Goal: Navigation & Orientation: Find specific page/section

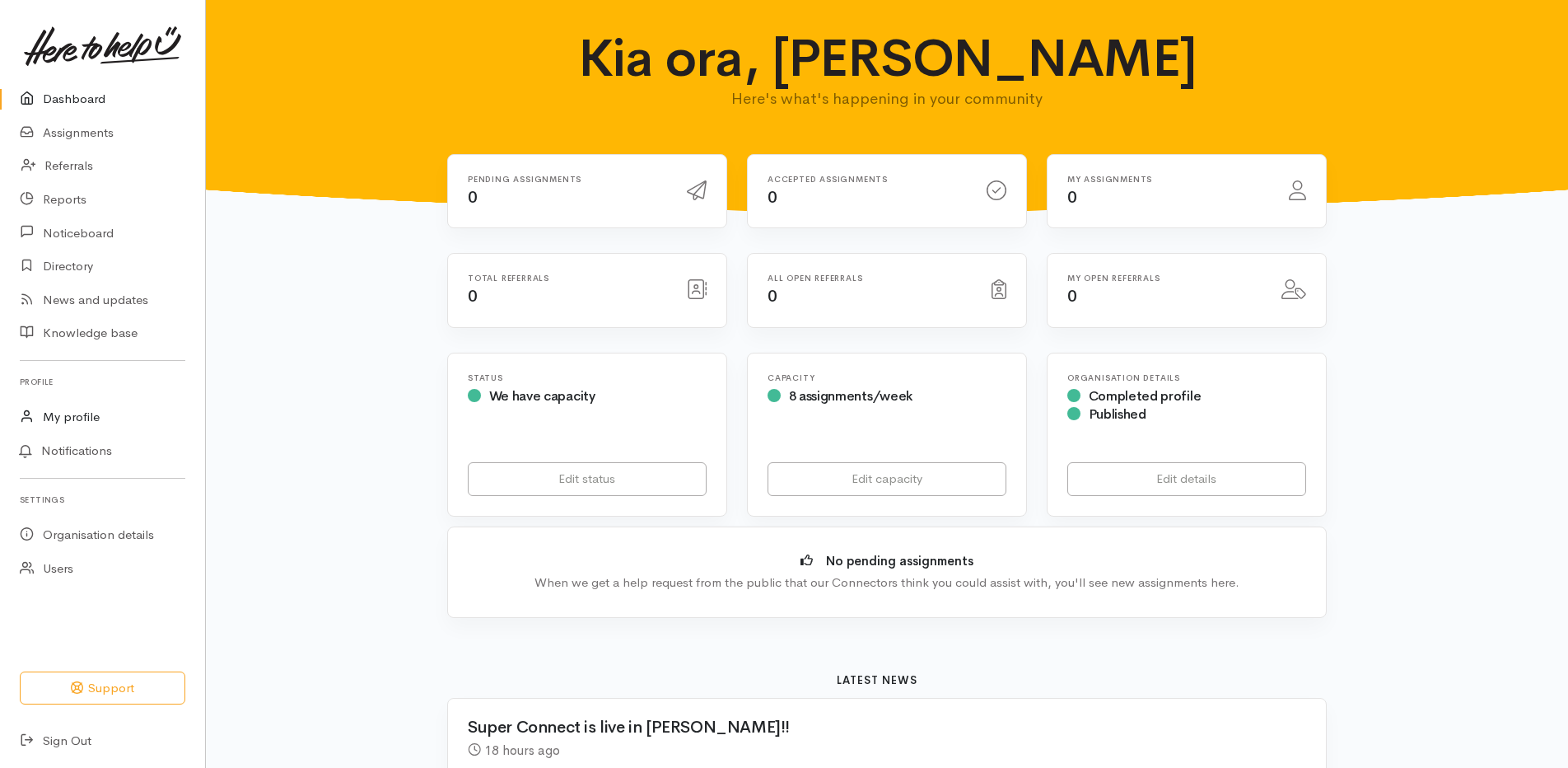
click at [103, 410] on link "My profile" at bounding box center [102, 417] width 205 height 34
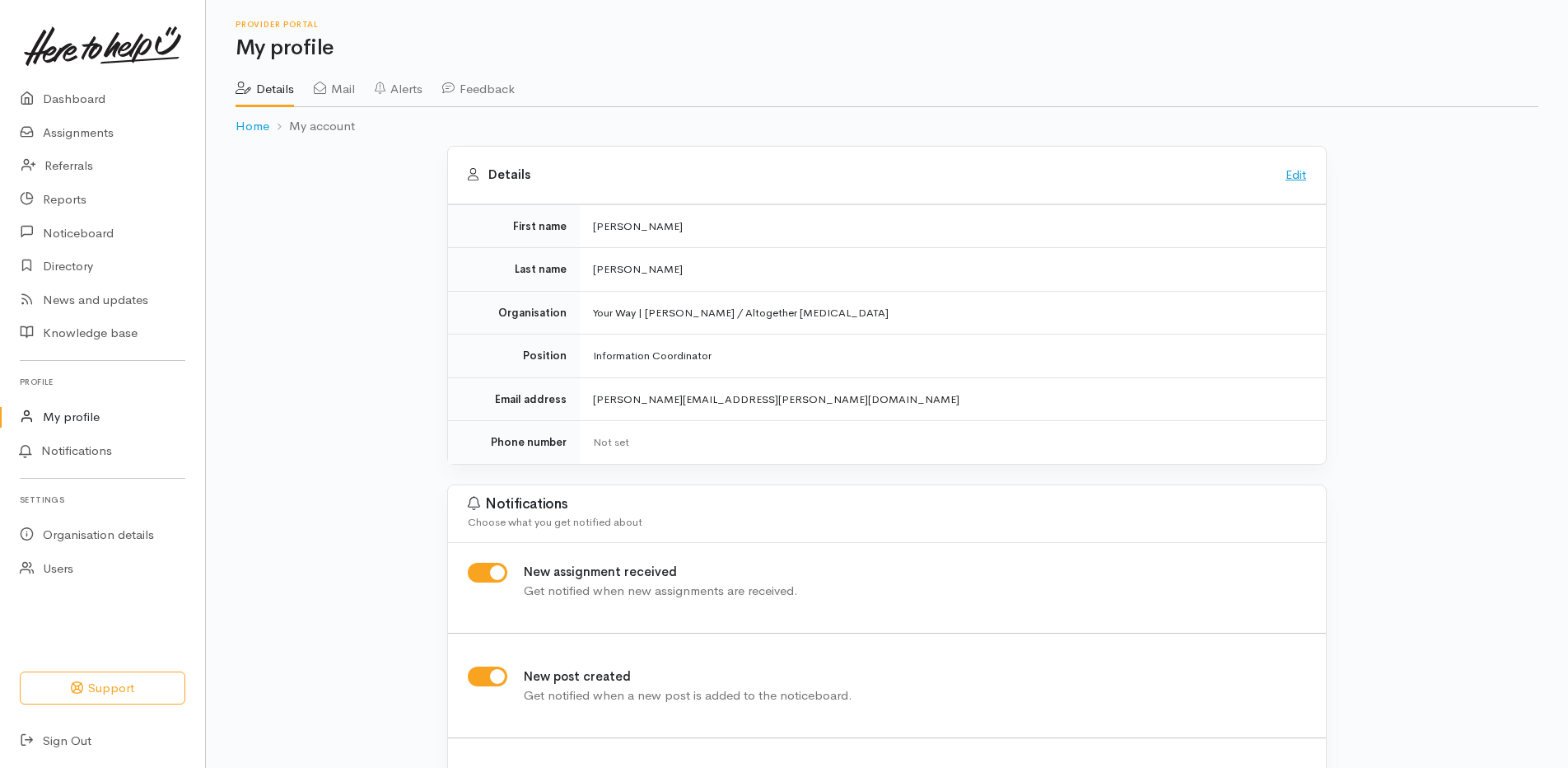
click at [1288, 180] on link "Edit" at bounding box center [1295, 174] width 21 height 15
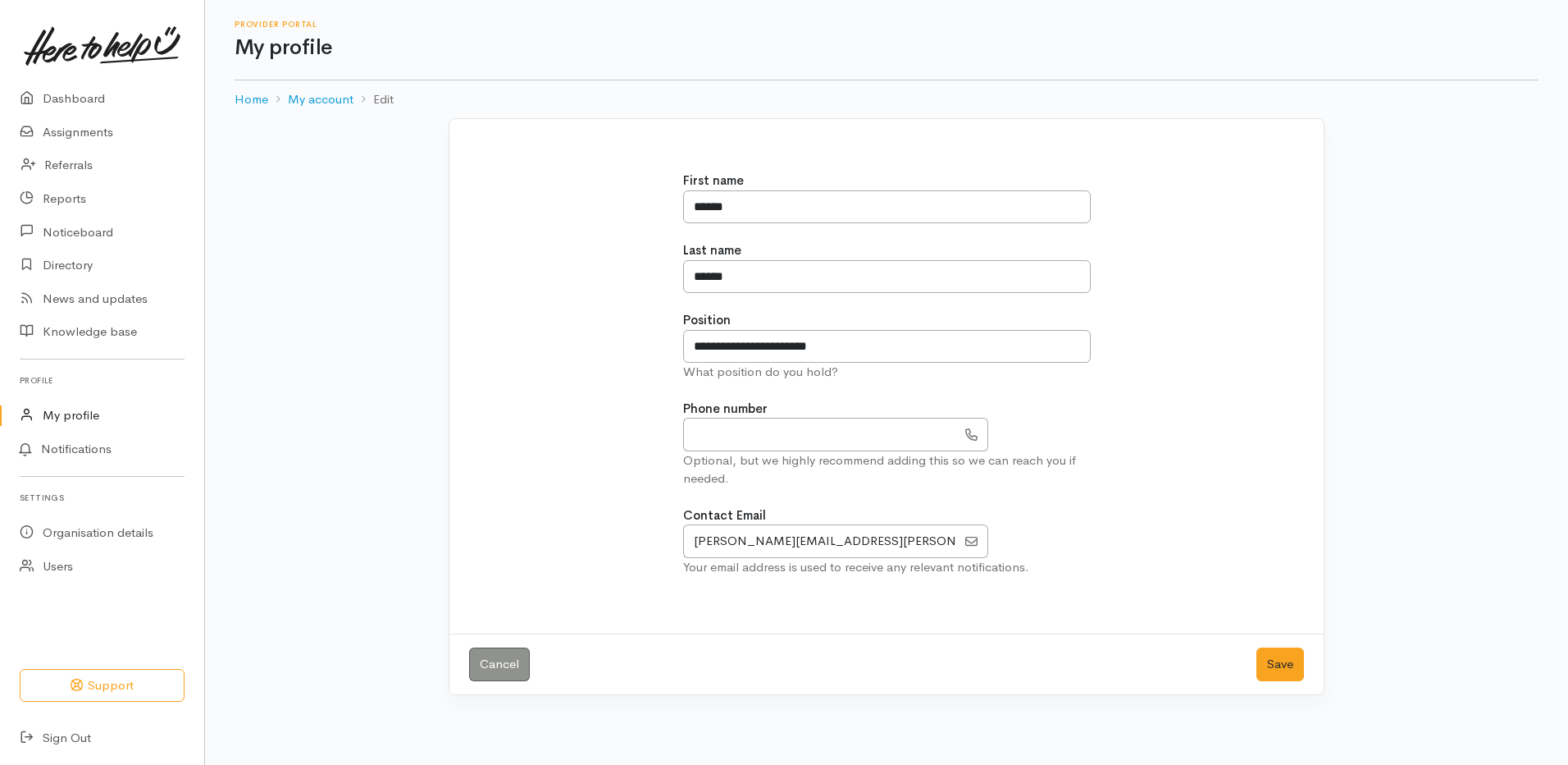
click at [532, 661] on div "Cancel Save" at bounding box center [886, 663] width 875 height 61
click at [524, 666] on link "Cancel" at bounding box center [499, 664] width 60 height 33
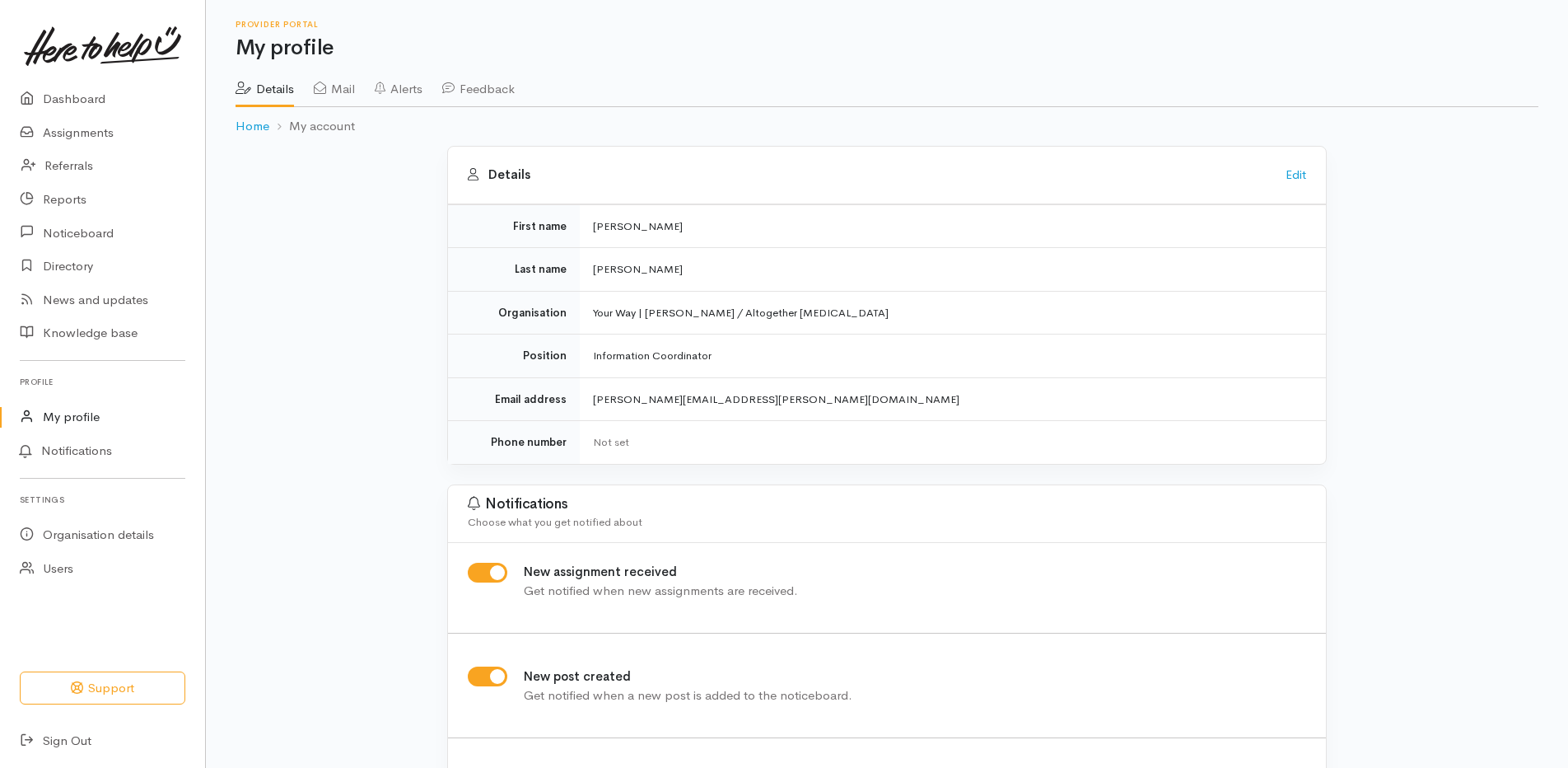
click at [355, 92] on link "Mail" at bounding box center [334, 83] width 41 height 46
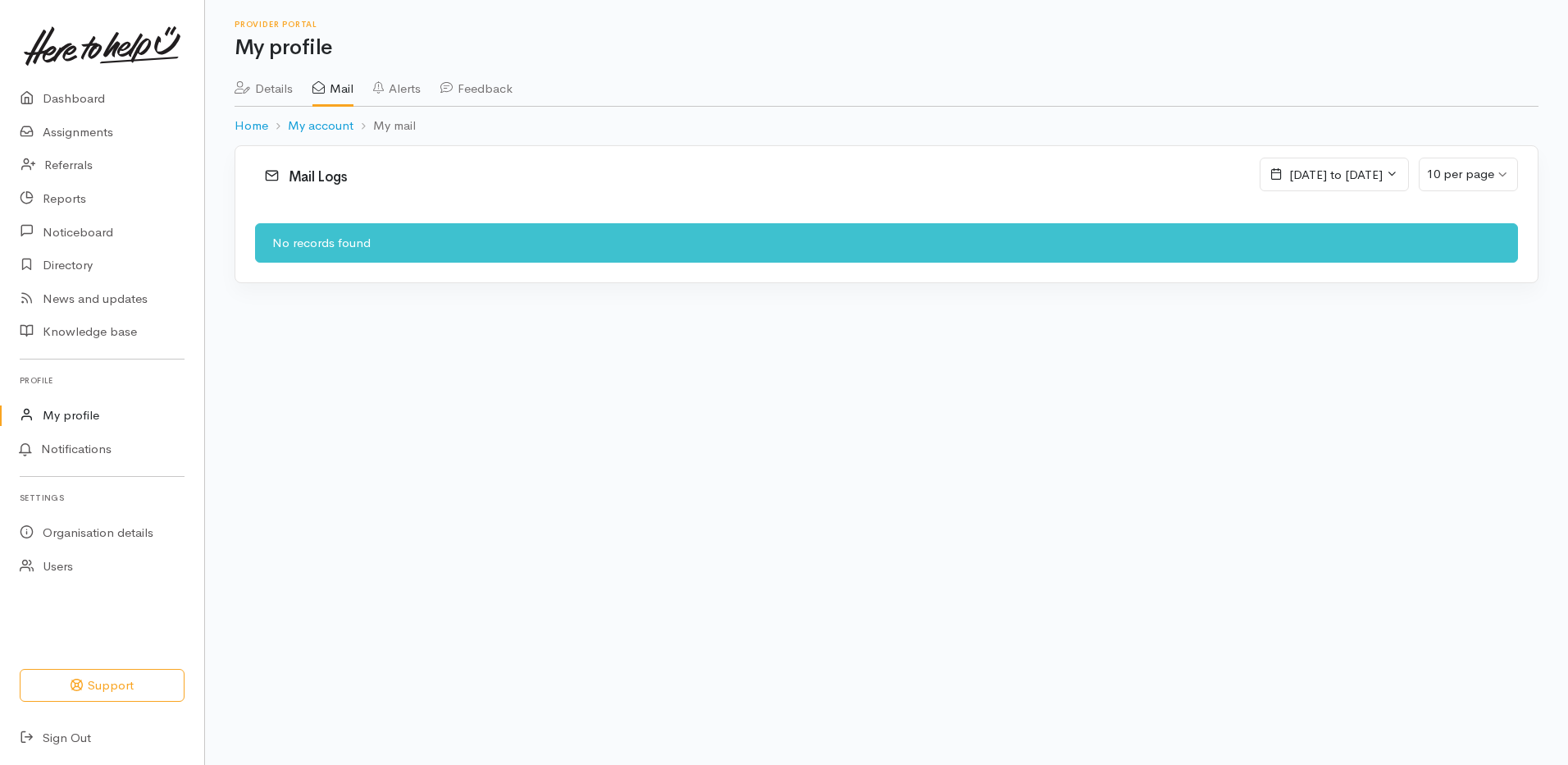
click at [421, 97] on link "Alerts" at bounding box center [396, 82] width 48 height 46
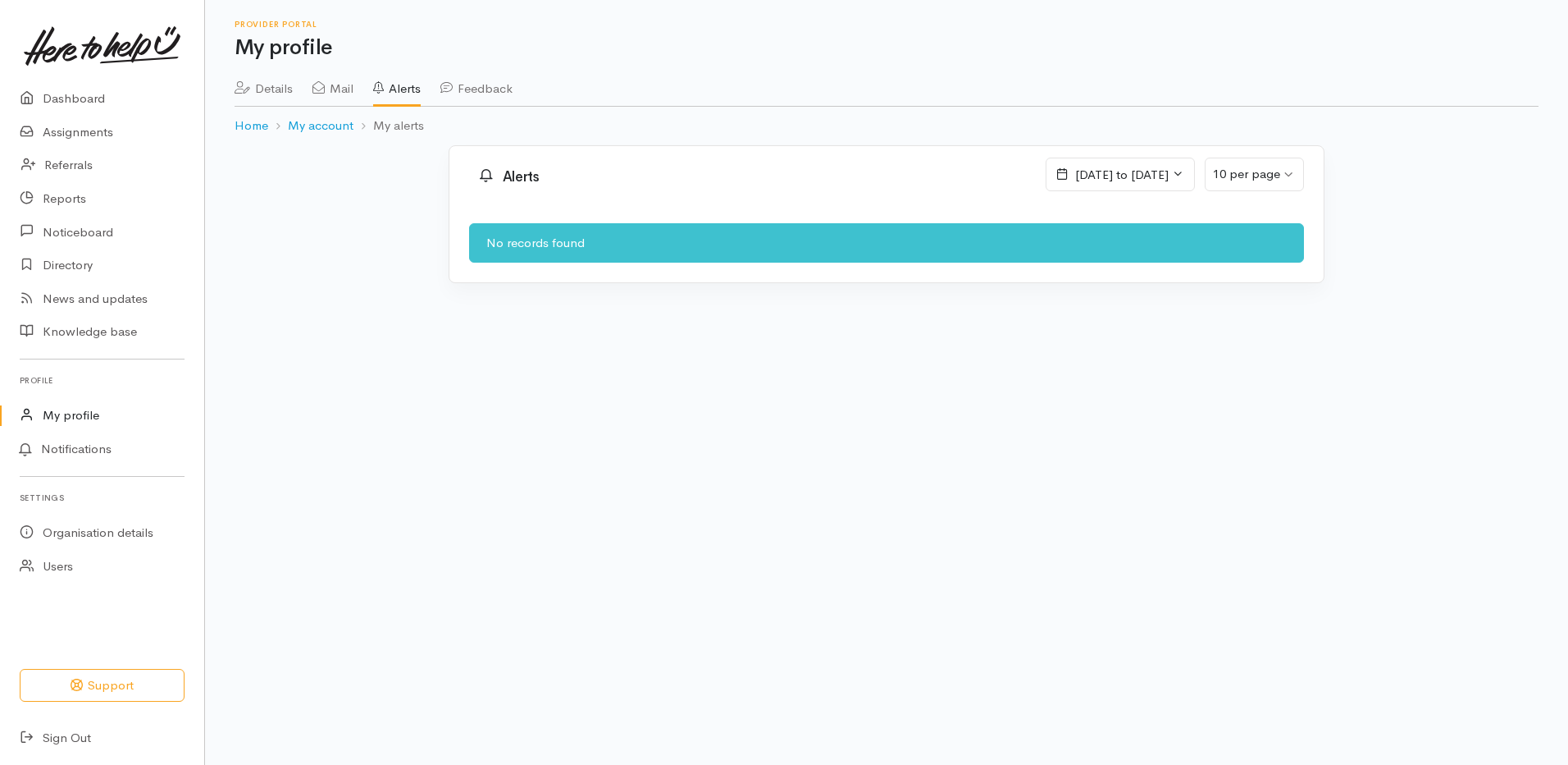
click at [343, 85] on link "Mail" at bounding box center [332, 82] width 41 height 46
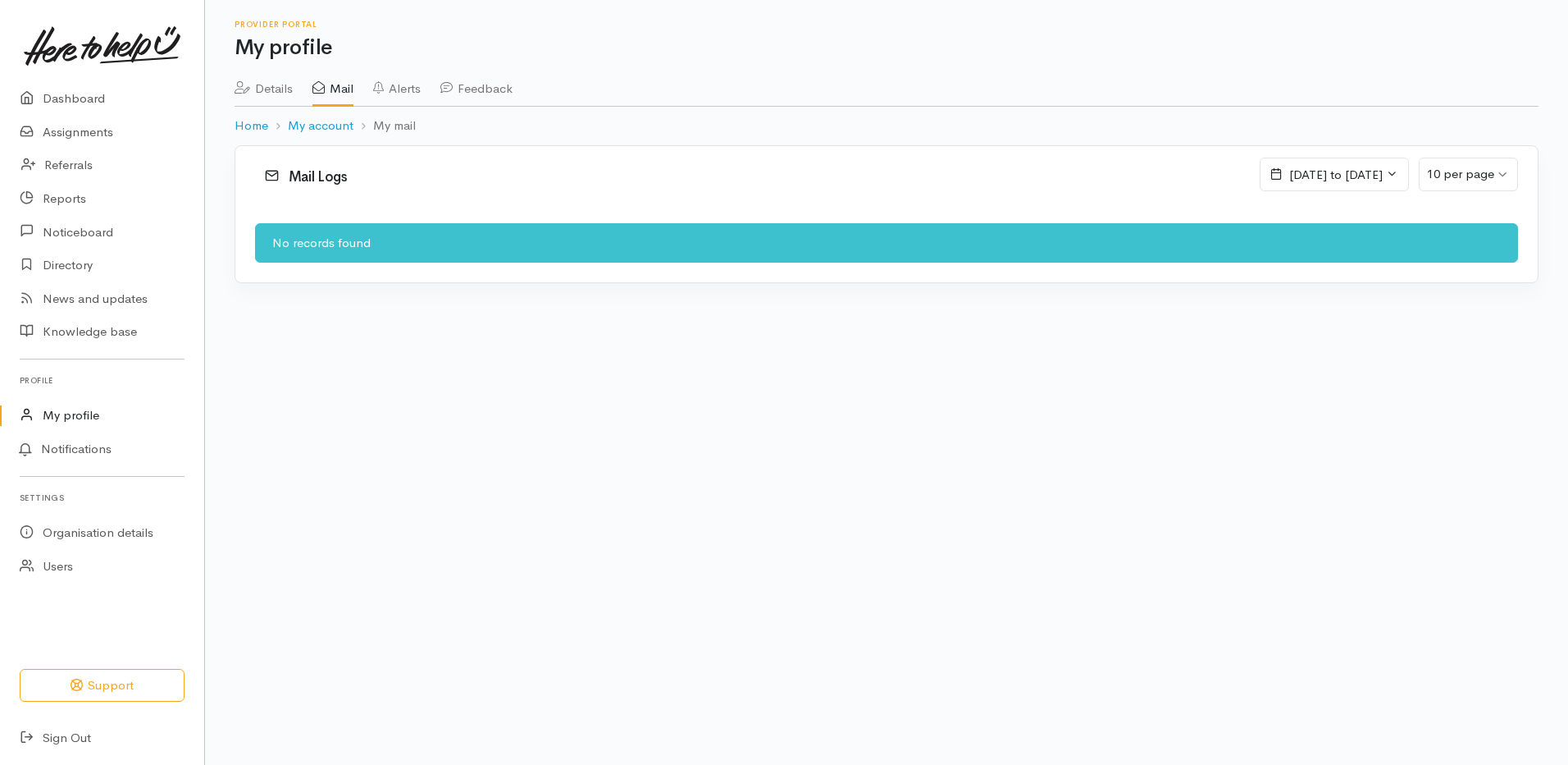
click at [1274, 188] on span "22 August, 2025 to 28 August, 2025" at bounding box center [1334, 174] width 149 height 34
click at [1249, 311] on li "This Month" at bounding box center [1211, 313] width 115 height 25
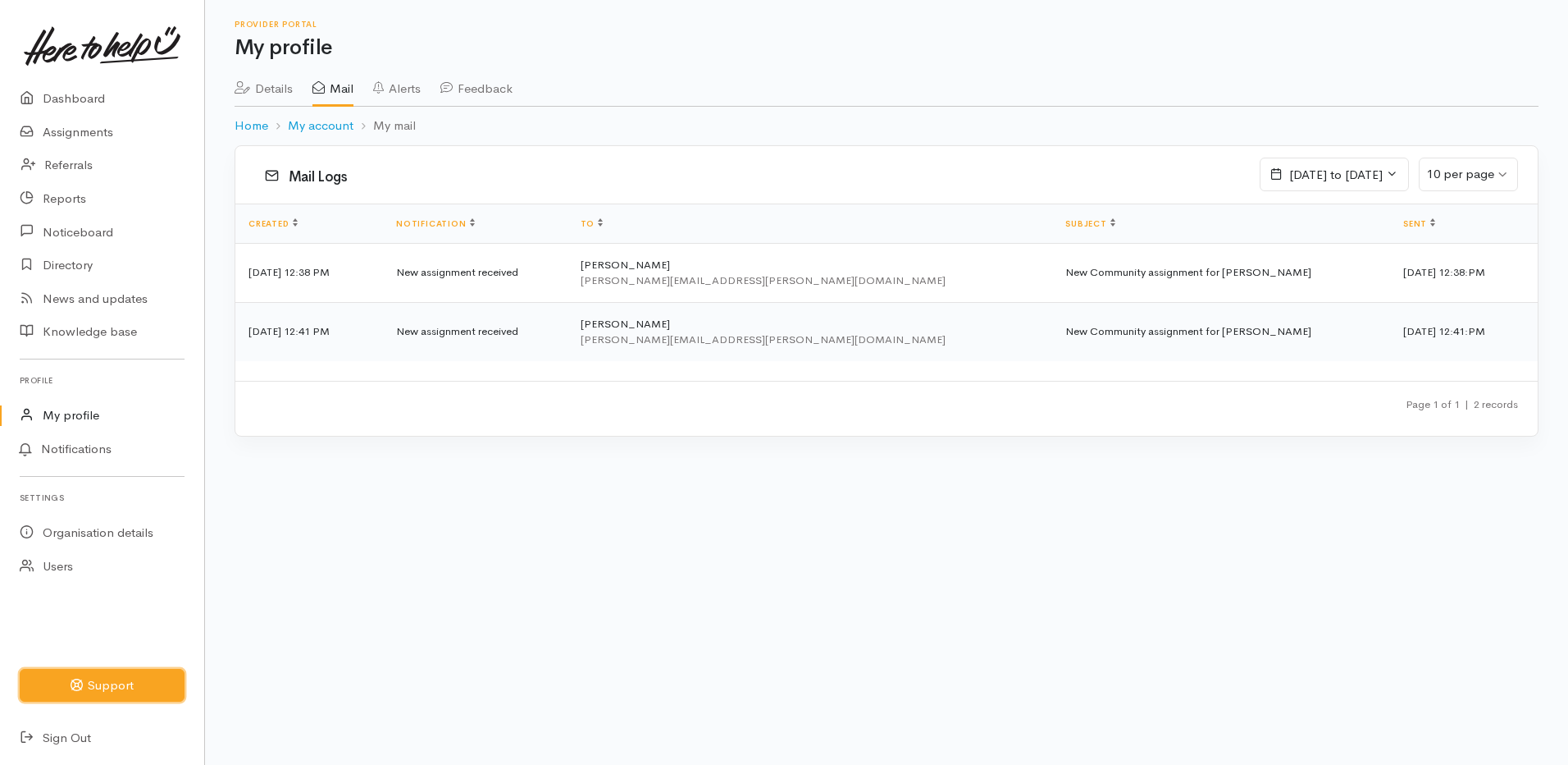
click at [86, 681] on button "Support" at bounding box center [102, 686] width 165 height 33
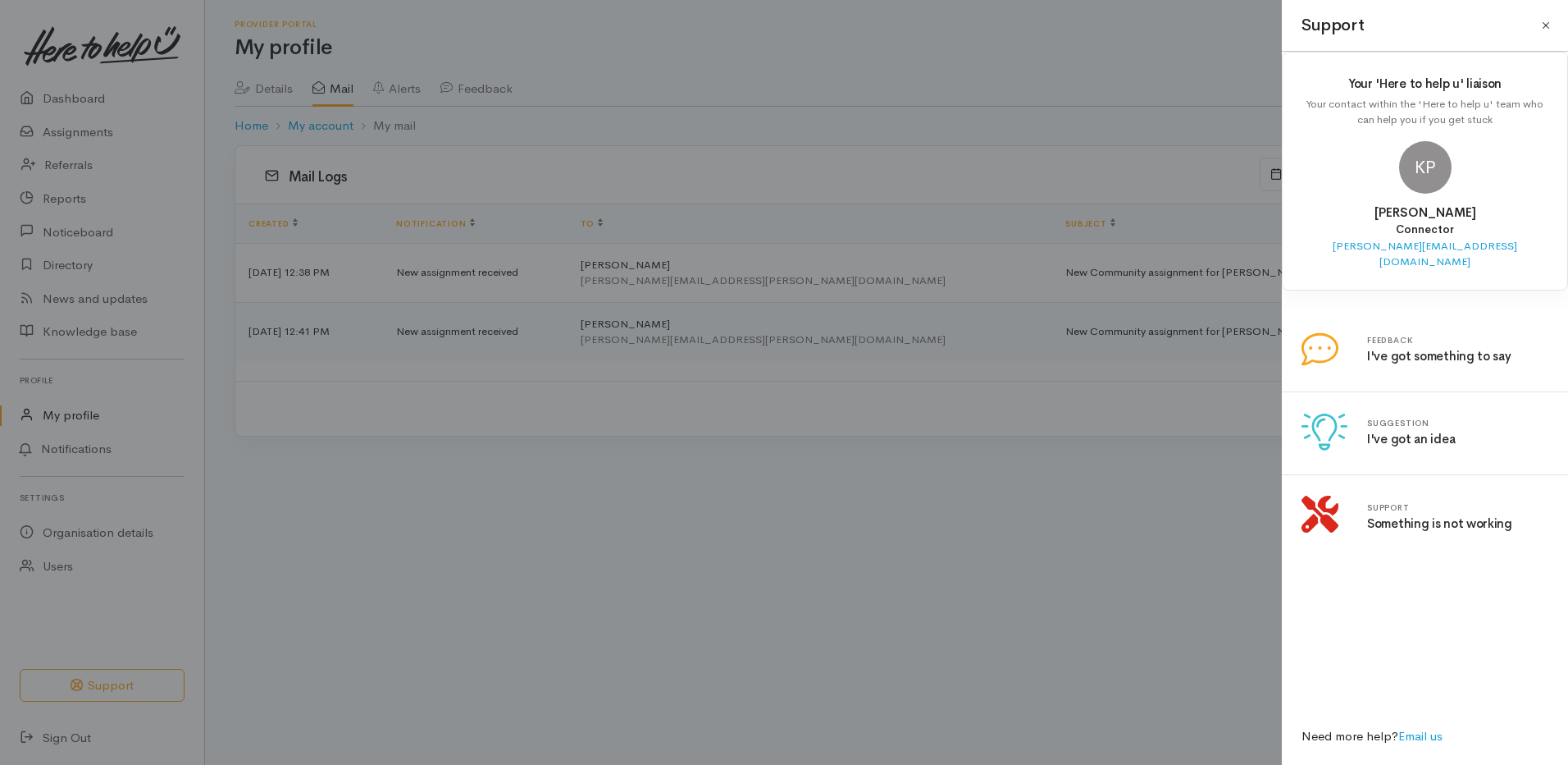
click at [1552, 26] on button "Close" at bounding box center [1545, 25] width 26 height 26
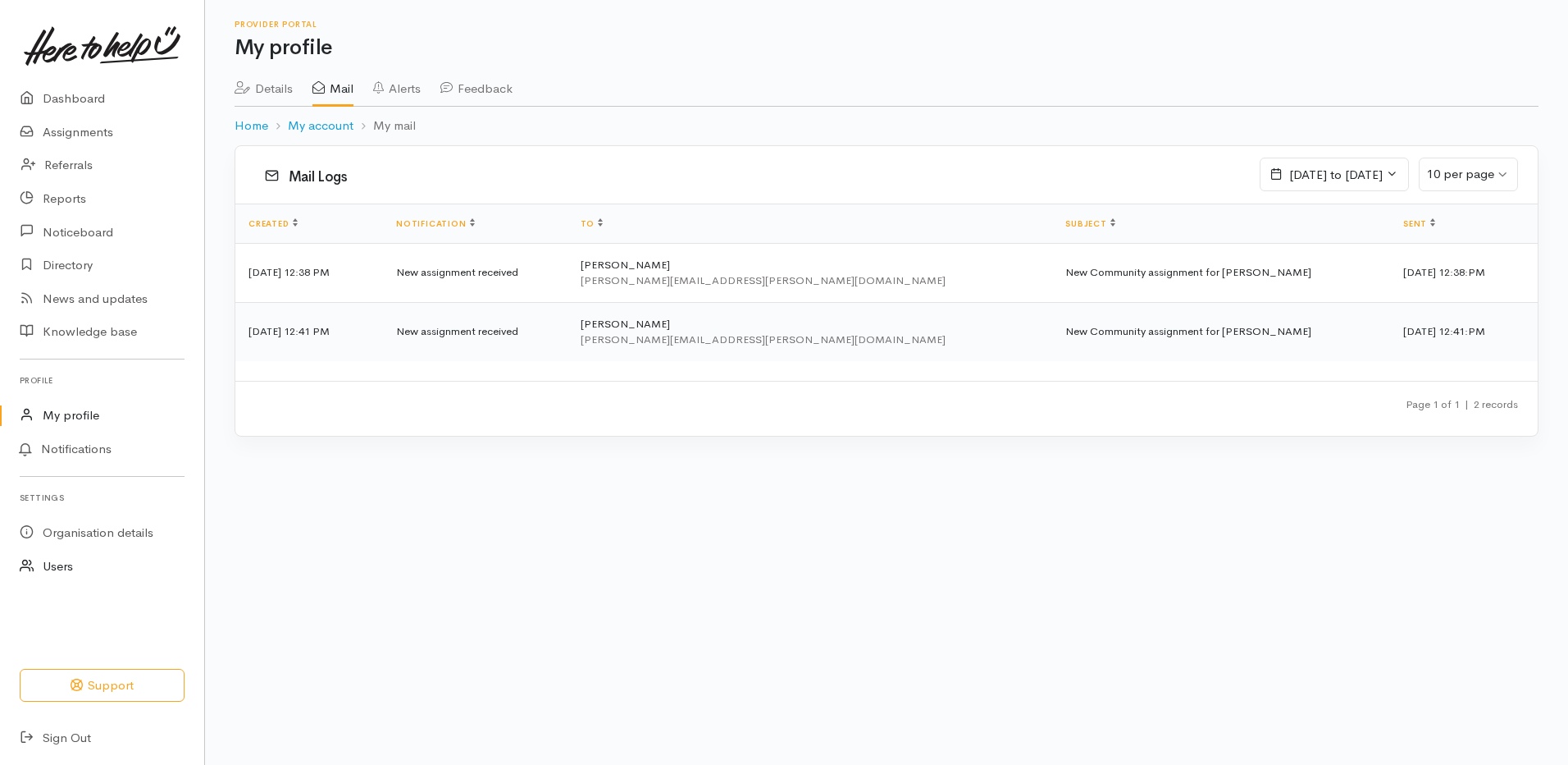
click at [103, 568] on link "Users" at bounding box center [102, 566] width 204 height 33
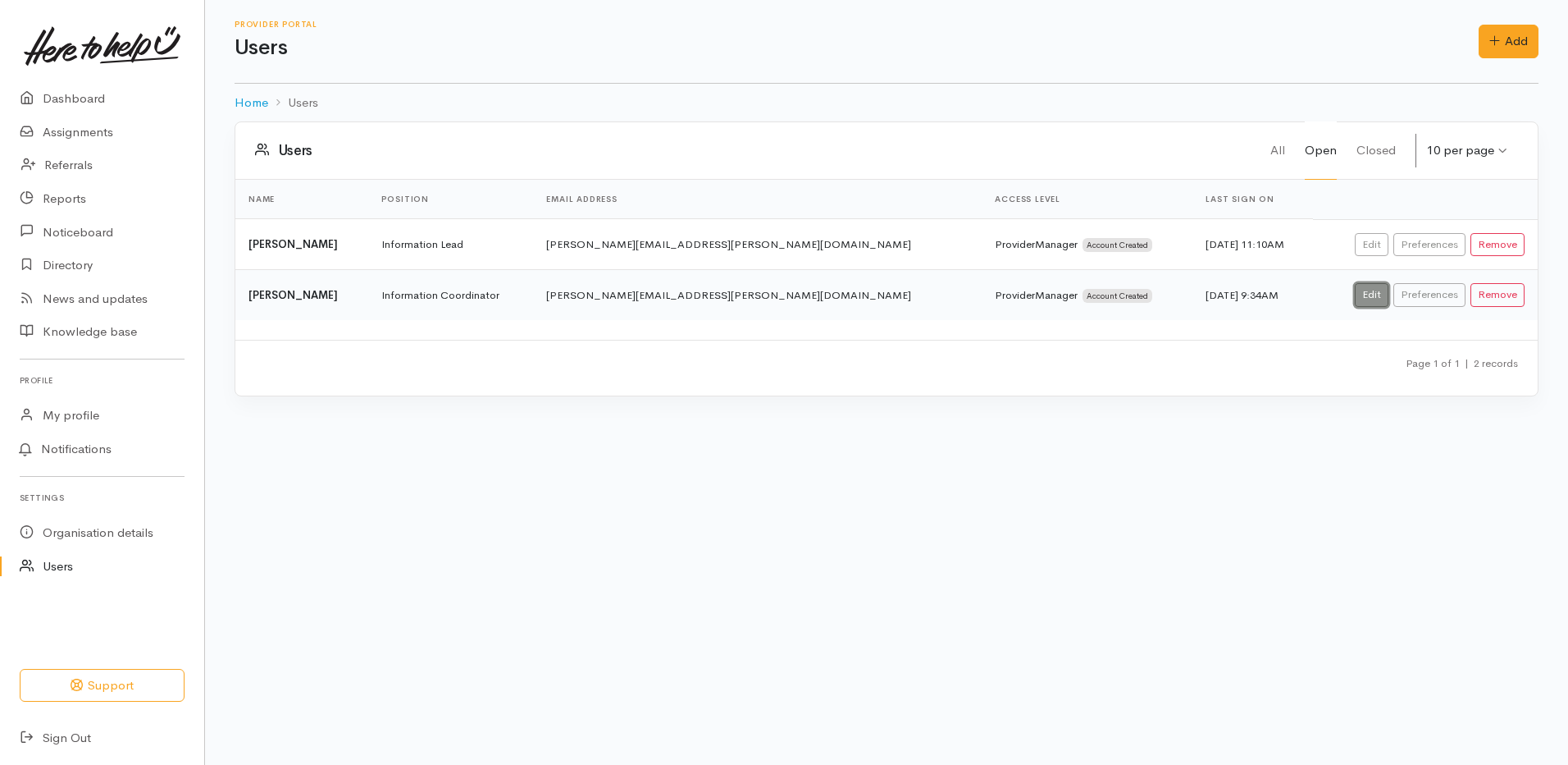
click at [1368, 297] on link "Edit" at bounding box center [1371, 294] width 33 height 23
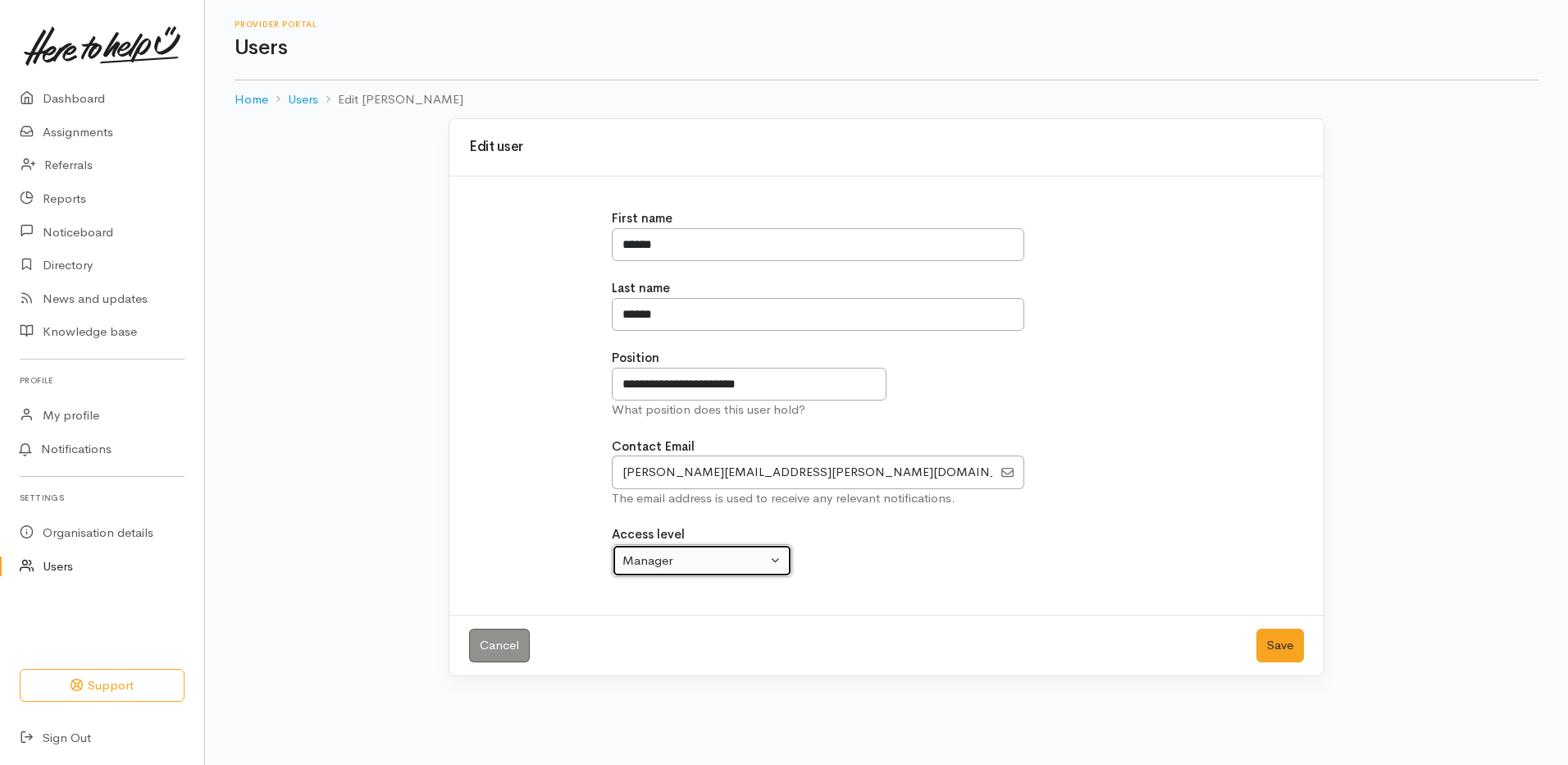
click at [690, 570] on div "Manager" at bounding box center [695, 561] width 144 height 19
click at [723, 658] on div "Cancel Save" at bounding box center [886, 645] width 875 height 61
click at [514, 656] on link "Cancel" at bounding box center [499, 645] width 60 height 33
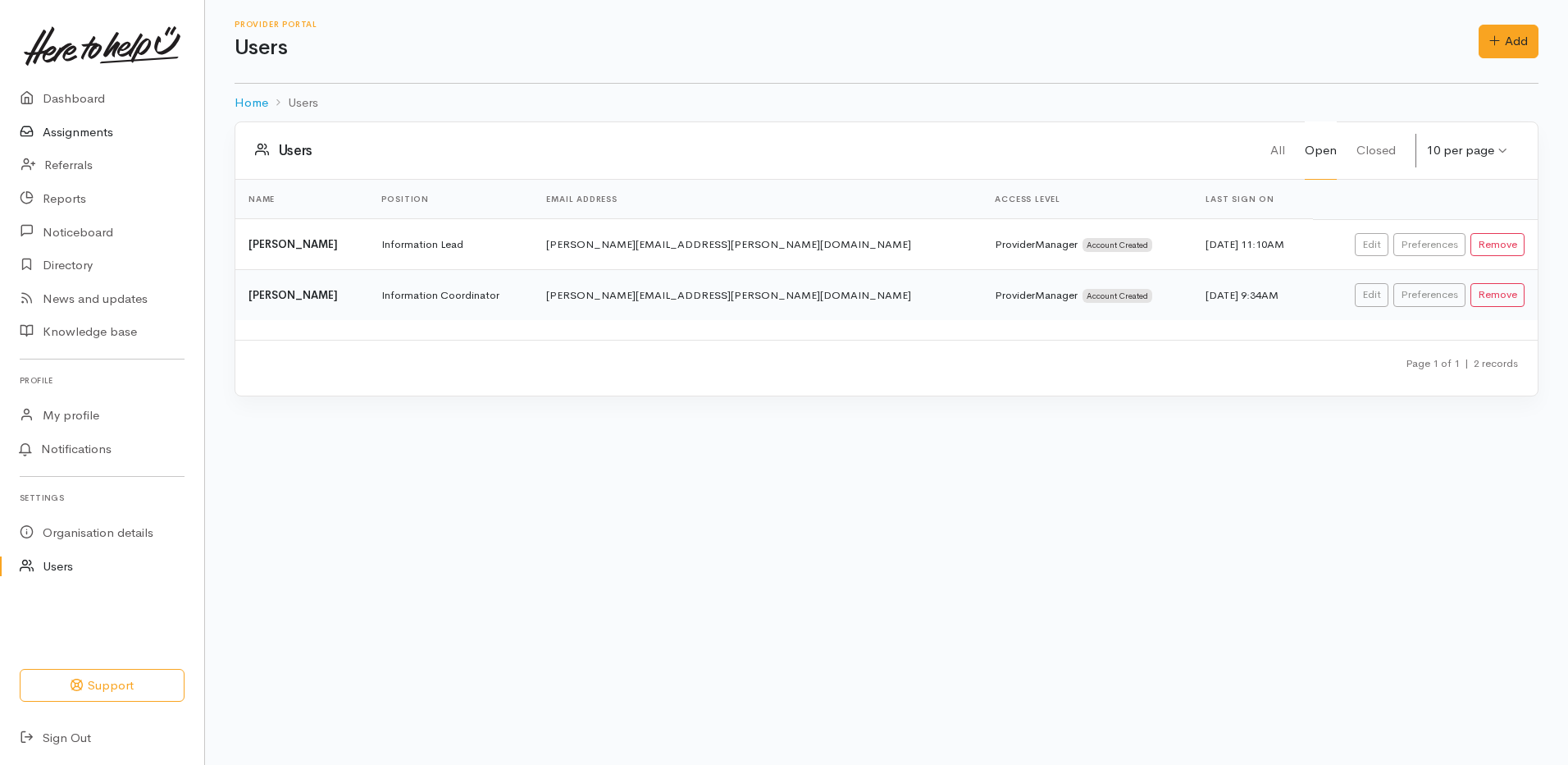
click at [125, 145] on link "Assignments" at bounding box center [102, 132] width 204 height 33
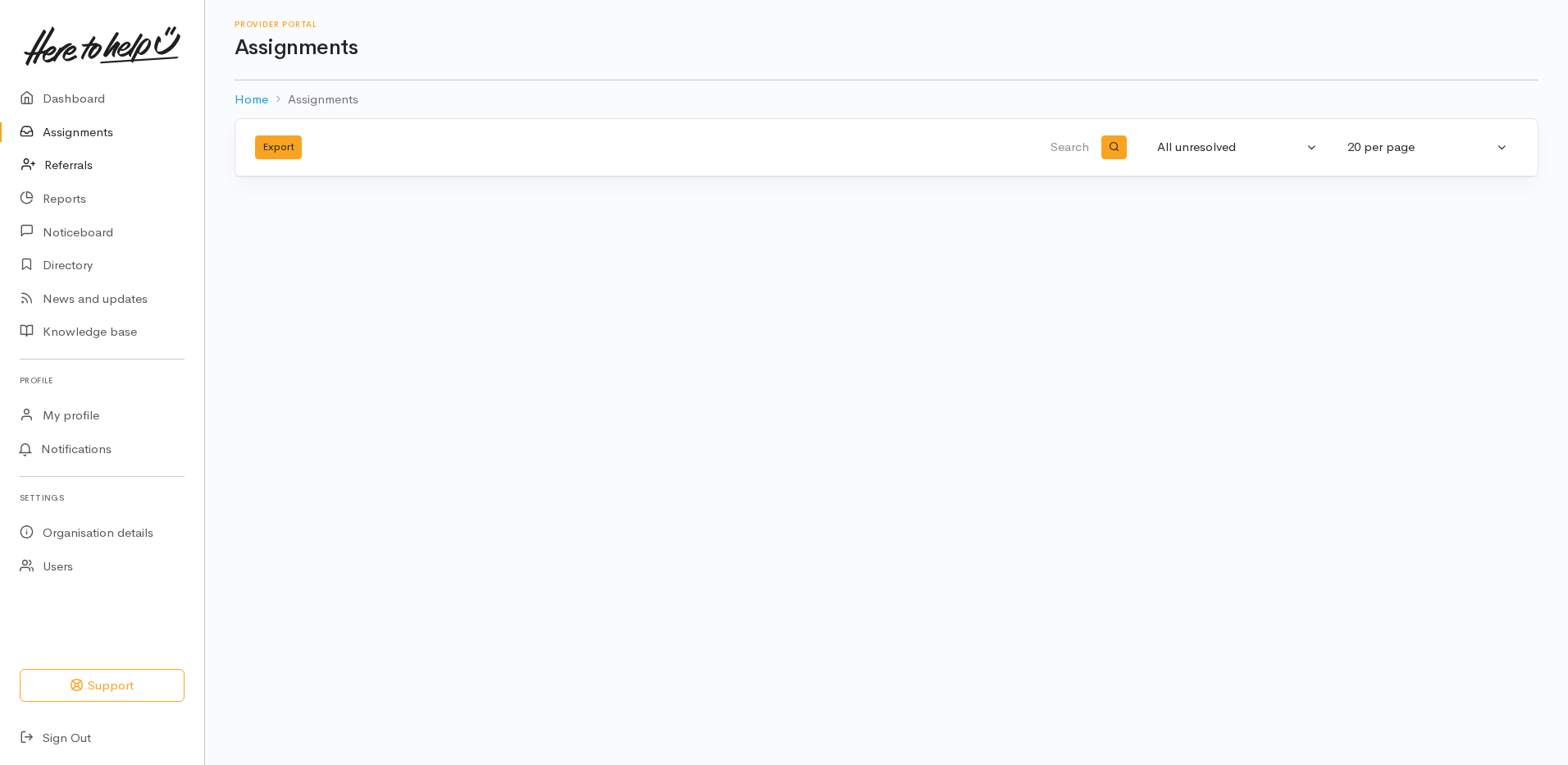
click at [86, 163] on link "Referrals" at bounding box center [102, 164] width 204 height 33
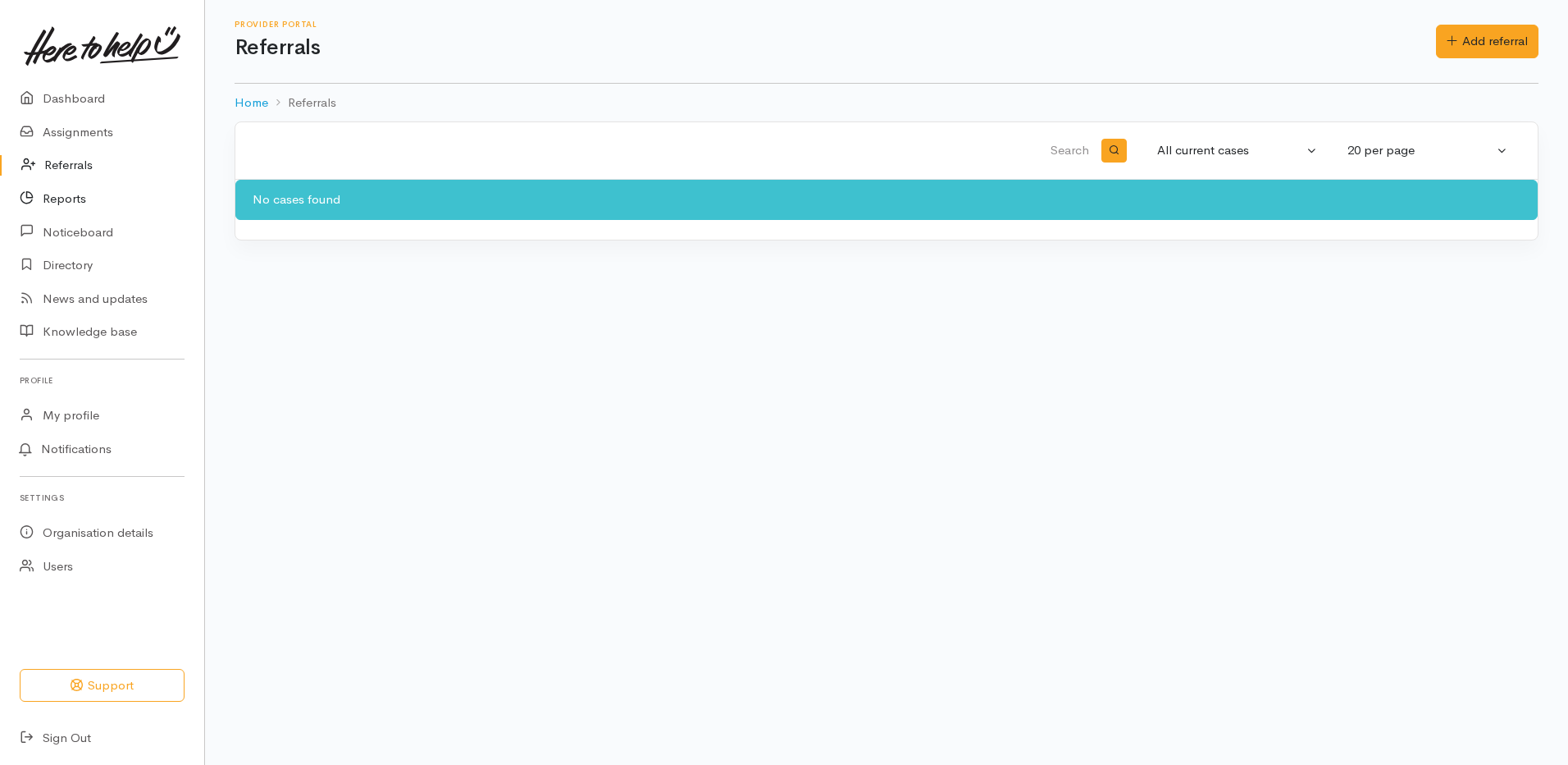
click at [102, 206] on link "Reports" at bounding box center [102, 199] width 204 height 33
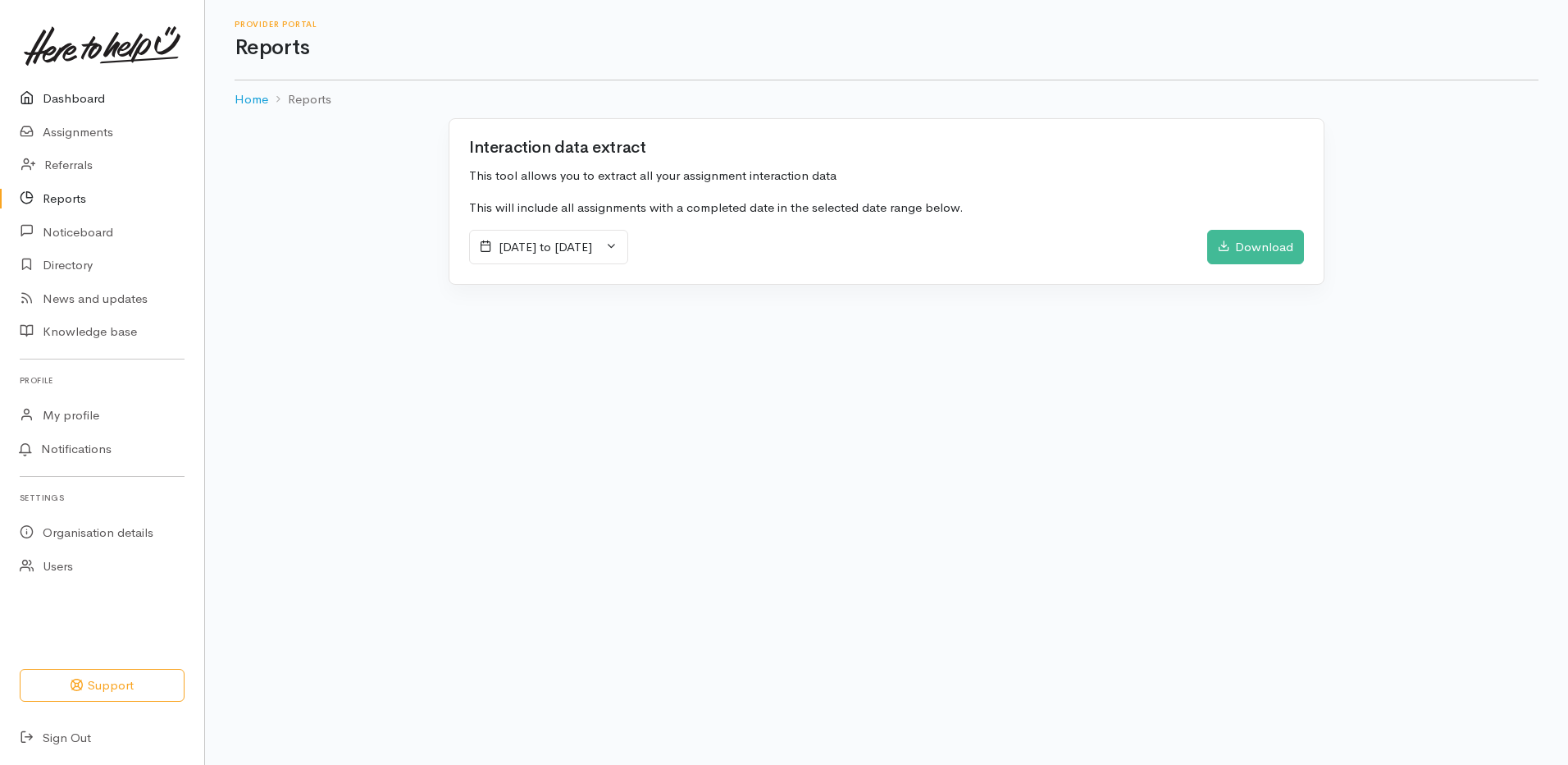
click at [125, 100] on link "Dashboard" at bounding box center [102, 98] width 204 height 33
